Goal: Task Accomplishment & Management: Use online tool/utility

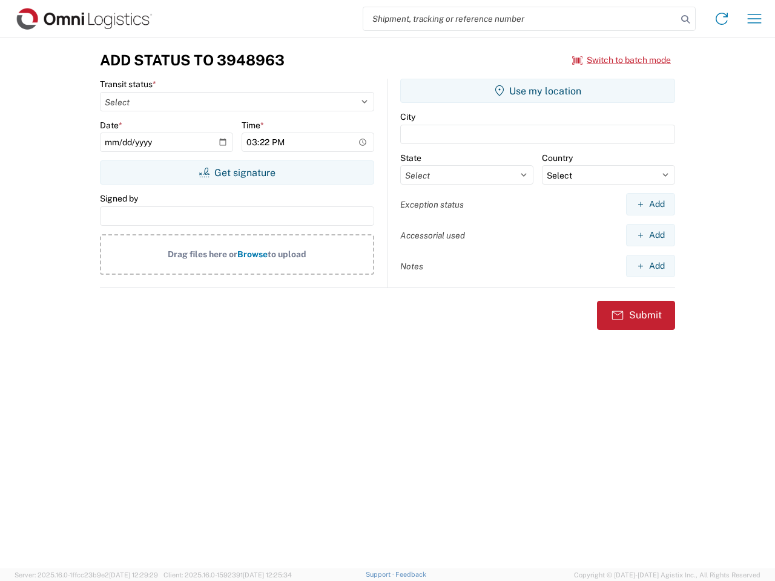
click at [520, 19] on input "search" at bounding box center [520, 18] width 314 height 23
click at [685, 19] on icon at bounding box center [685, 19] width 17 height 17
click at [722, 19] on icon at bounding box center [721, 18] width 19 height 19
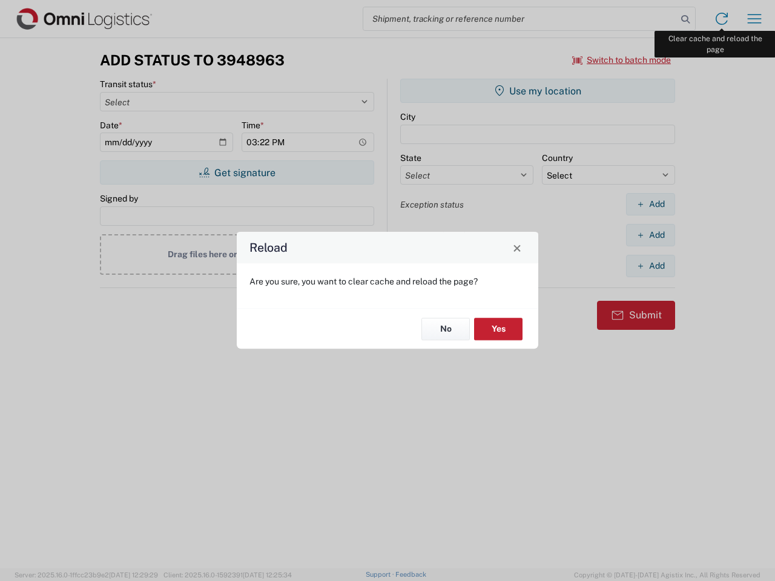
click at [755, 19] on div "Reload Are you sure, you want to clear cache and reload the page? No Yes" at bounding box center [387, 290] width 775 height 581
click at [622, 60] on div "Reload Are you sure, you want to clear cache and reload the page? No Yes" at bounding box center [387, 290] width 775 height 581
click at [237, 173] on div "Reload Are you sure, you want to clear cache and reload the page? No Yes" at bounding box center [387, 290] width 775 height 581
click at [538, 91] on div "Reload Are you sure, you want to clear cache and reload the page? No Yes" at bounding box center [387, 290] width 775 height 581
click at [650, 204] on div "Reload Are you sure, you want to clear cache and reload the page? No Yes" at bounding box center [387, 290] width 775 height 581
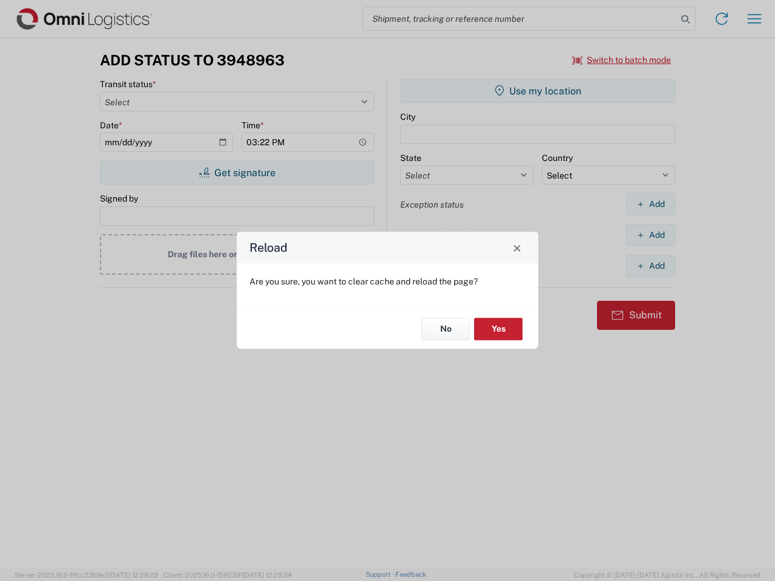
click at [650, 235] on div "Reload Are you sure, you want to clear cache and reload the page? No Yes" at bounding box center [387, 290] width 775 height 581
click at [650, 266] on div "Reload Are you sure, you want to clear cache and reload the page? No Yes" at bounding box center [387, 290] width 775 height 581
